Goal: Transaction & Acquisition: Purchase product/service

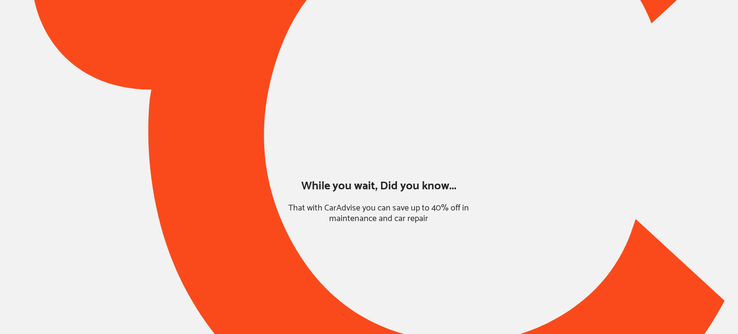
type input "*****"
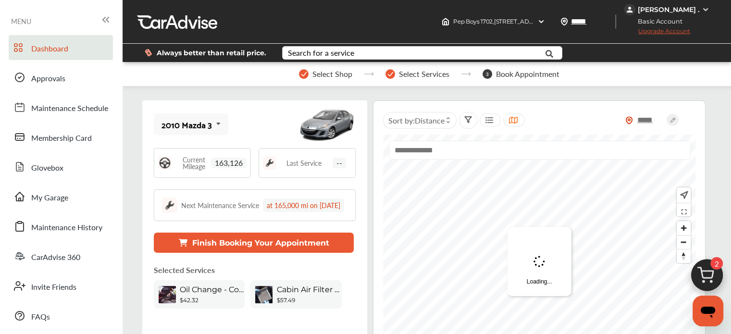
click at [702, 277] on img at bounding box center [707, 278] width 46 height 46
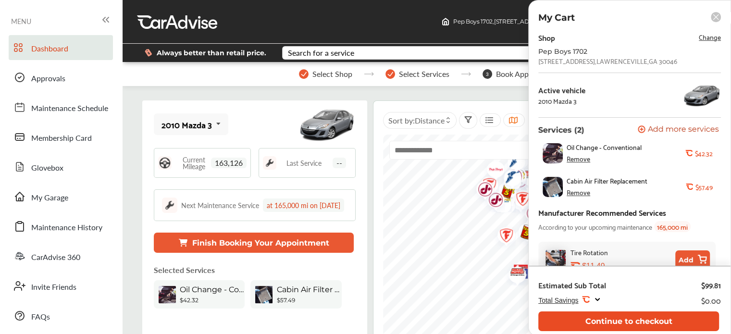
click at [622, 319] on button "Continue to checkout" at bounding box center [628, 321] width 181 height 20
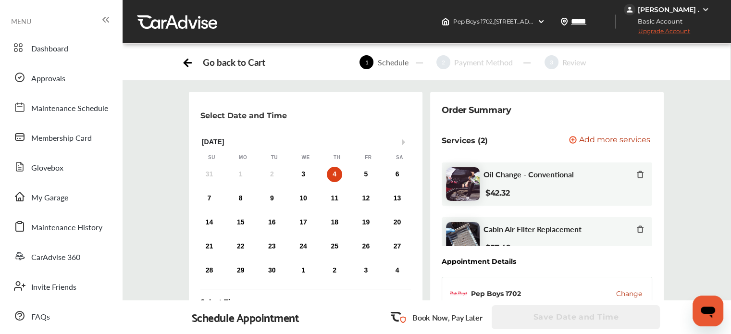
click at [665, 7] on div "[PERSON_NAME] ." at bounding box center [669, 9] width 62 height 9
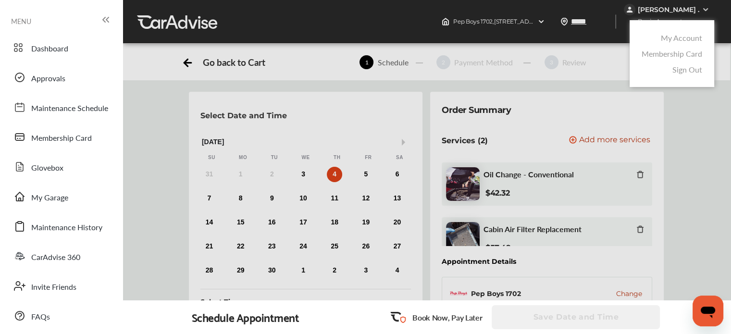
click at [661, 36] on link "My Account" at bounding box center [681, 37] width 41 height 11
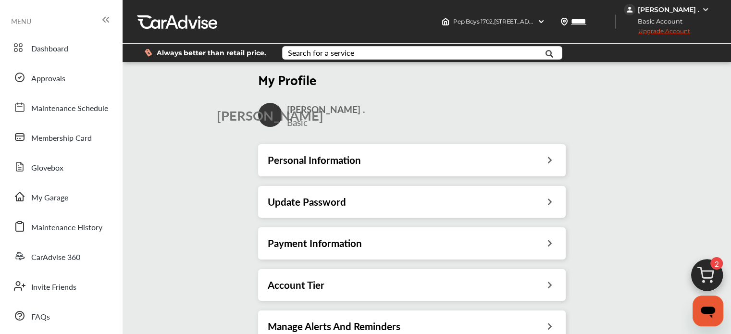
click at [339, 255] on div "Payment Information" at bounding box center [412, 243] width 308 height 32
click at [320, 242] on h3 "Payment Information" at bounding box center [315, 243] width 94 height 12
